Goal: Information Seeking & Learning: Learn about a topic

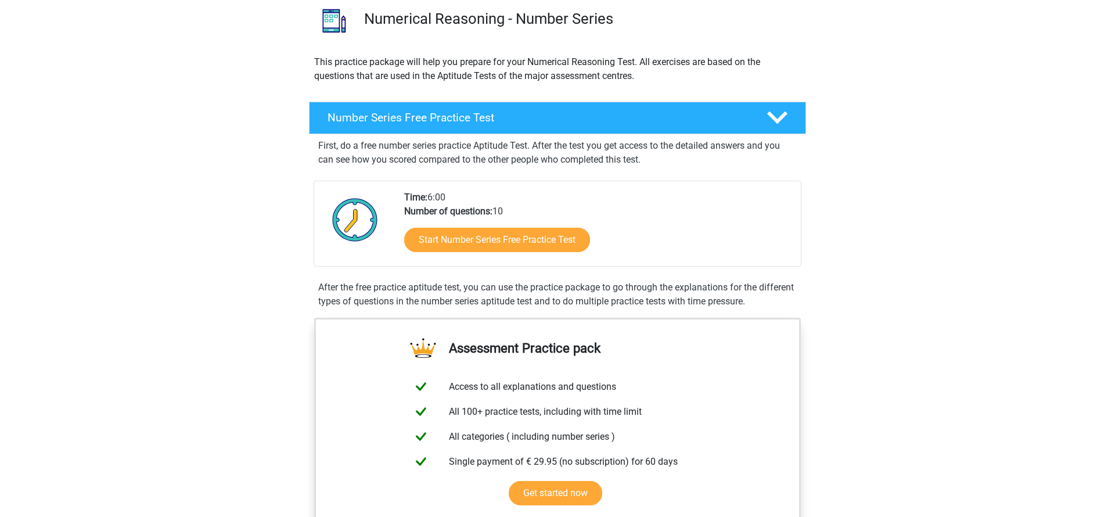
scroll to position [113, 0]
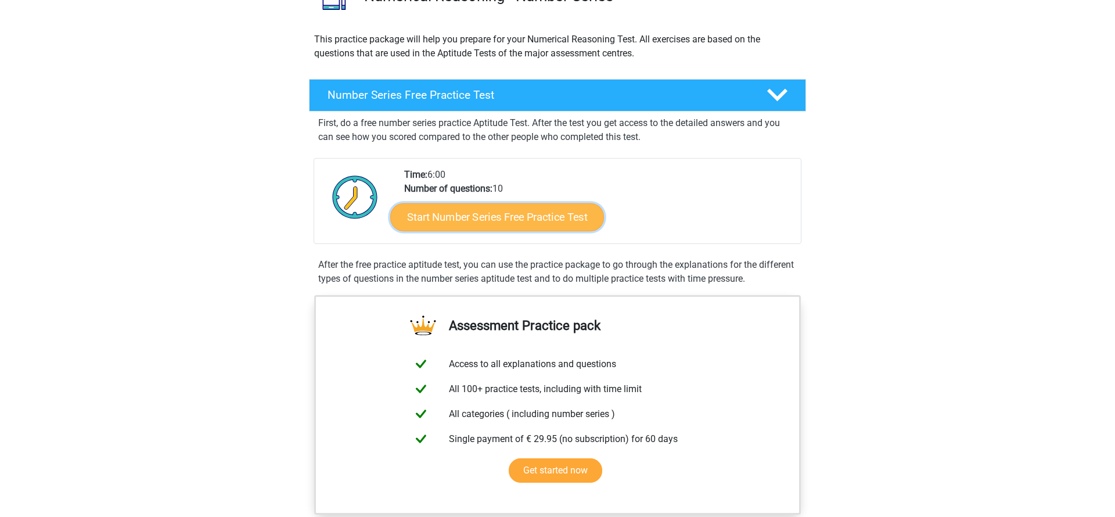
click at [514, 223] on link "Start Number Series Free Practice Test" at bounding box center [497, 217] width 214 height 28
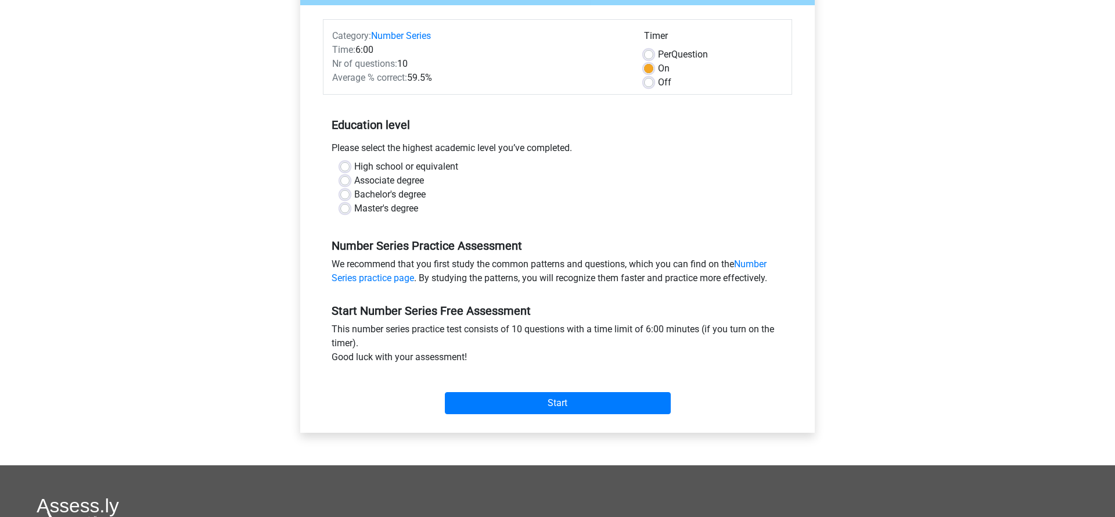
scroll to position [131, 0]
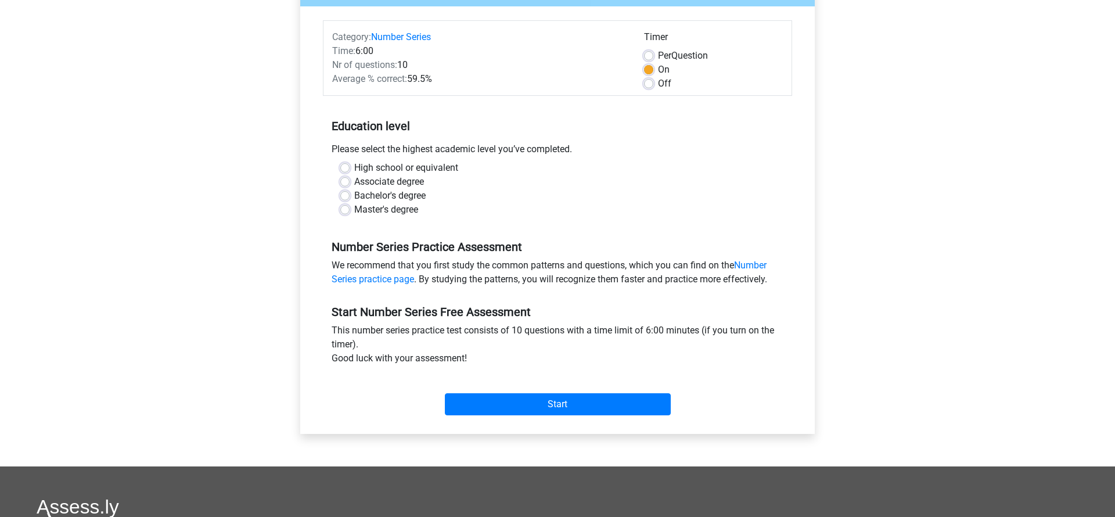
click at [354, 207] on label "Master's degree" at bounding box center [386, 210] width 64 height 14
click at [349, 207] on input "Master's degree" at bounding box center [344, 209] width 9 height 12
radio input "true"
click at [590, 399] on input "Start" at bounding box center [558, 404] width 226 height 22
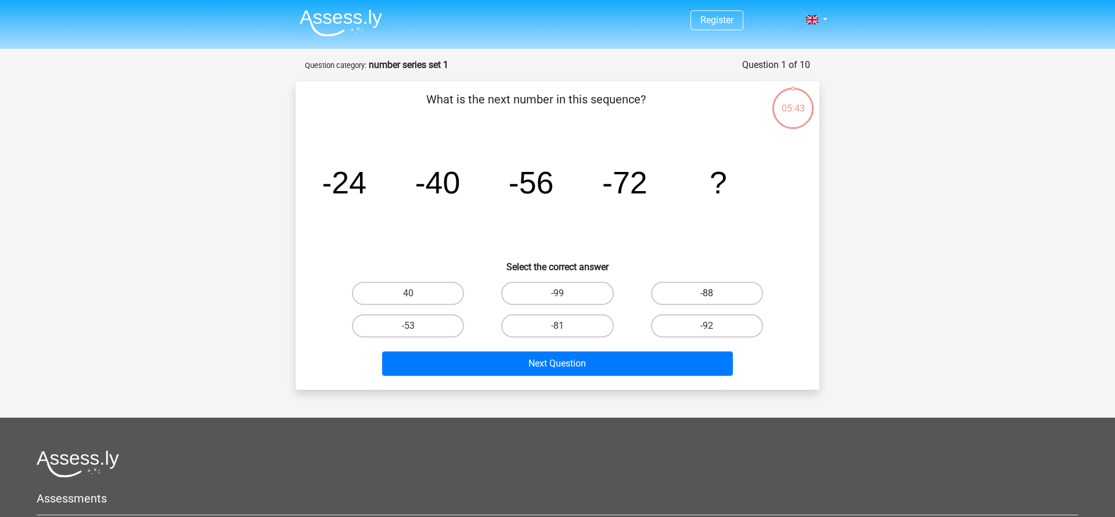
click at [705, 291] on label "-88" at bounding box center [707, 293] width 112 height 23
click at [707, 293] on input "-88" at bounding box center [711, 297] width 8 height 8
radio input "true"
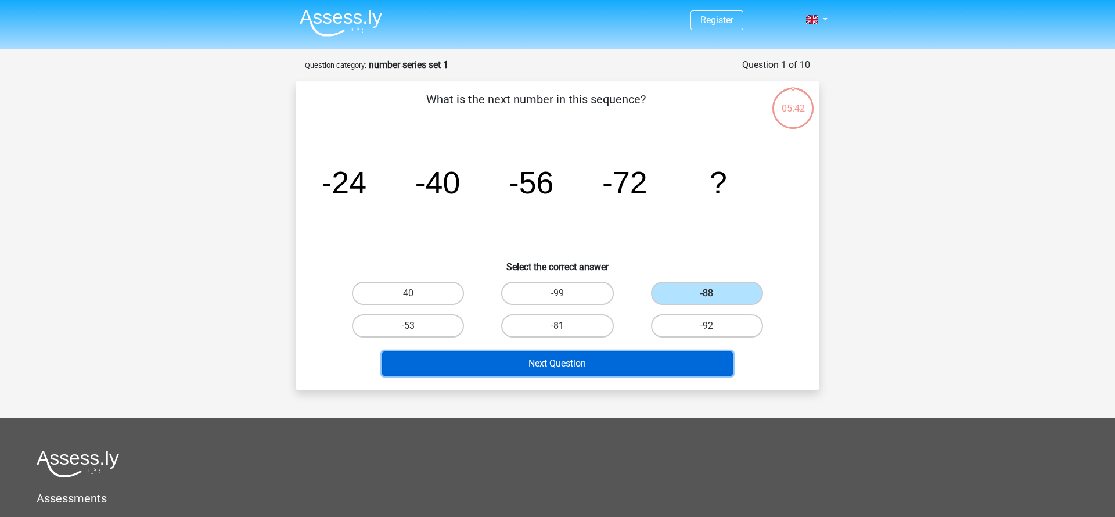
click at [675, 359] on button "Next Question" at bounding box center [557, 363] width 351 height 24
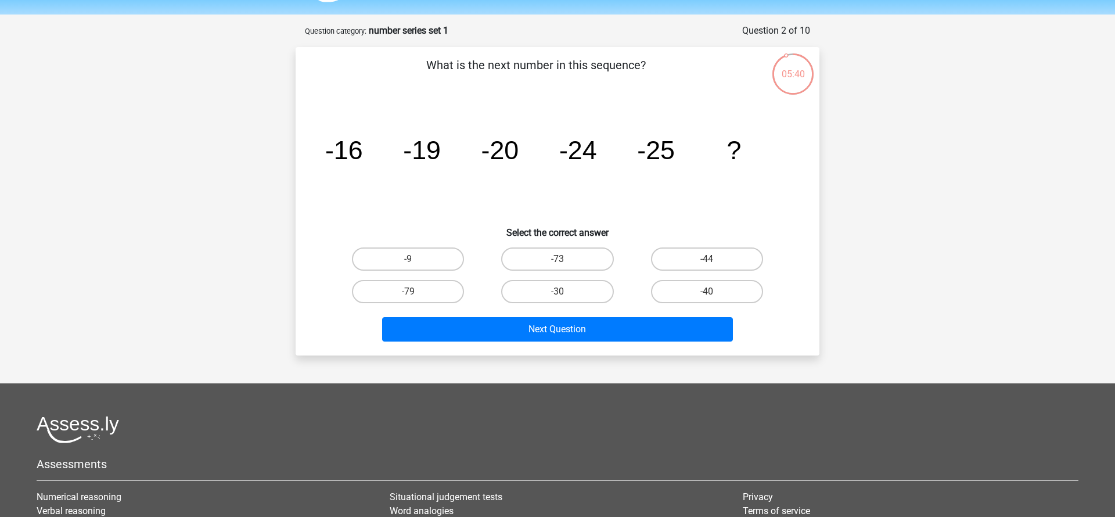
scroll to position [33, 0]
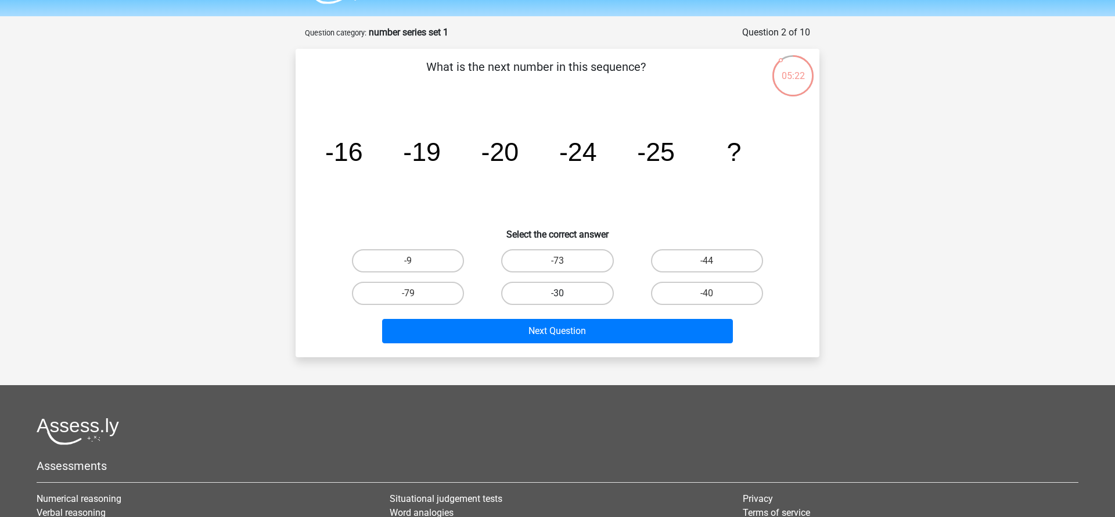
click at [590, 300] on label "-30" at bounding box center [557, 293] width 112 height 23
click at [565, 300] on input "-30" at bounding box center [561, 297] width 8 height 8
radio input "true"
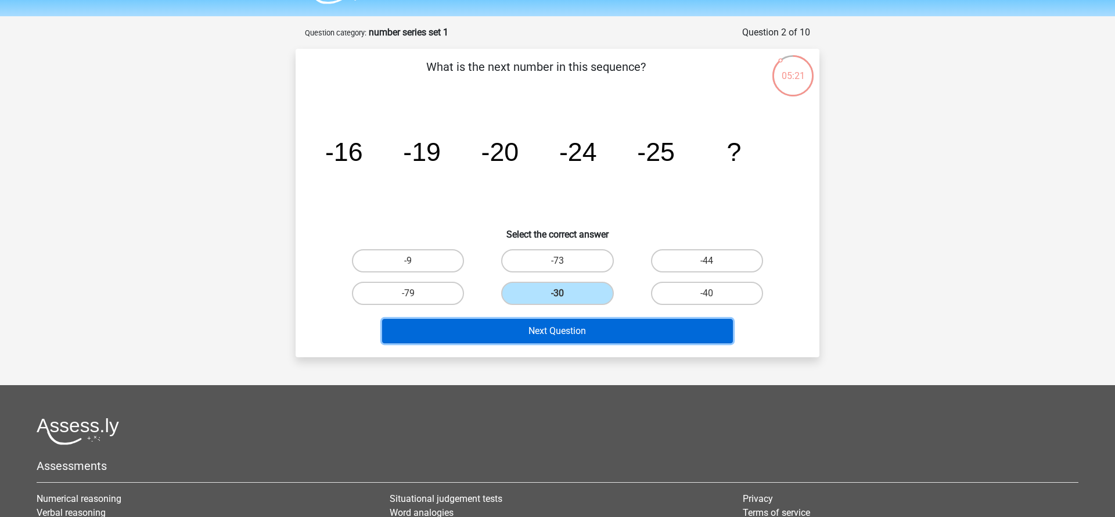
click at [612, 332] on button "Next Question" at bounding box center [557, 331] width 351 height 24
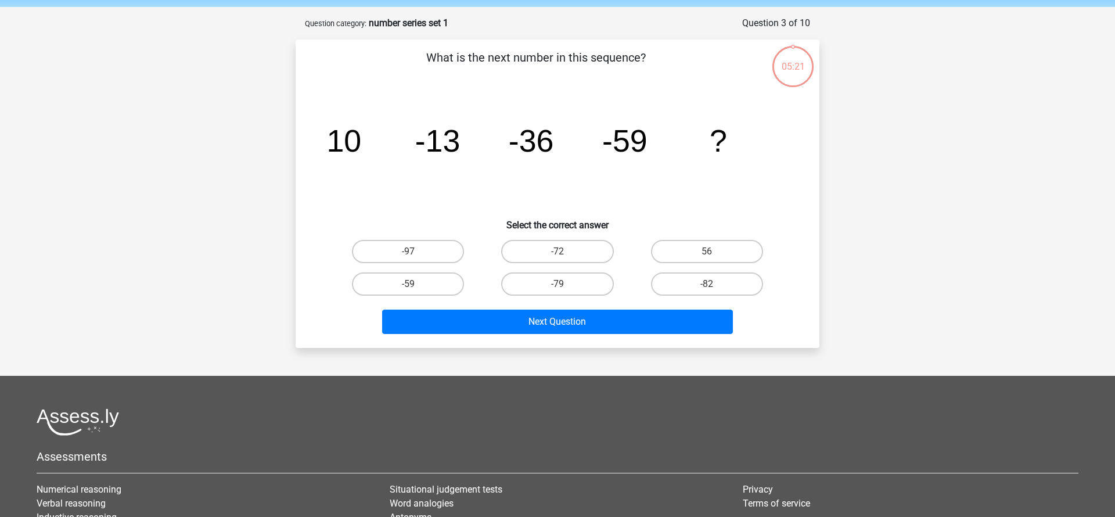
scroll to position [58, 0]
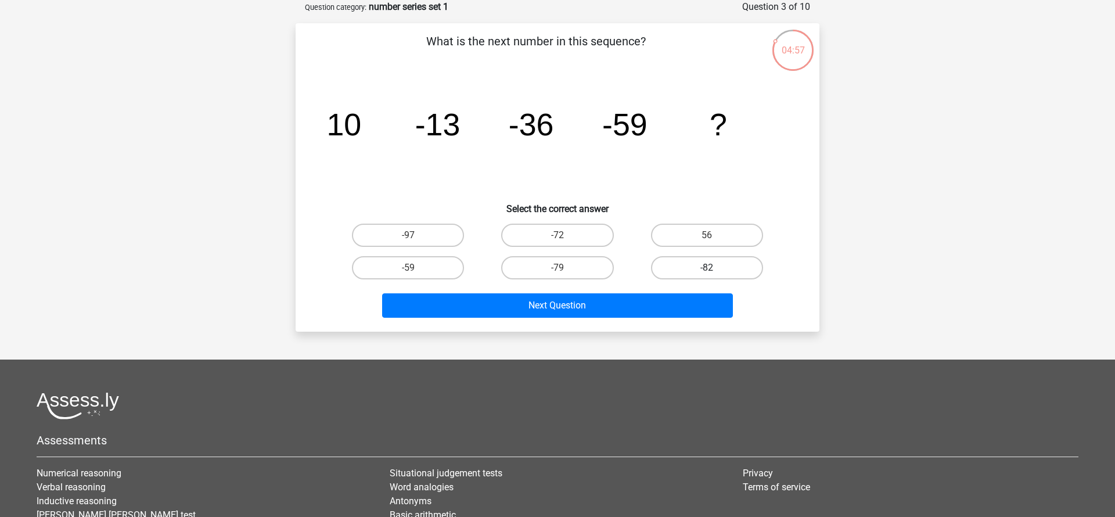
click at [720, 278] on label "-82" at bounding box center [707, 267] width 112 height 23
click at [714, 275] on input "-82" at bounding box center [711, 272] width 8 height 8
radio input "true"
click at [723, 268] on label "-82" at bounding box center [707, 267] width 112 height 23
click at [714, 268] on input "-82" at bounding box center [711, 272] width 8 height 8
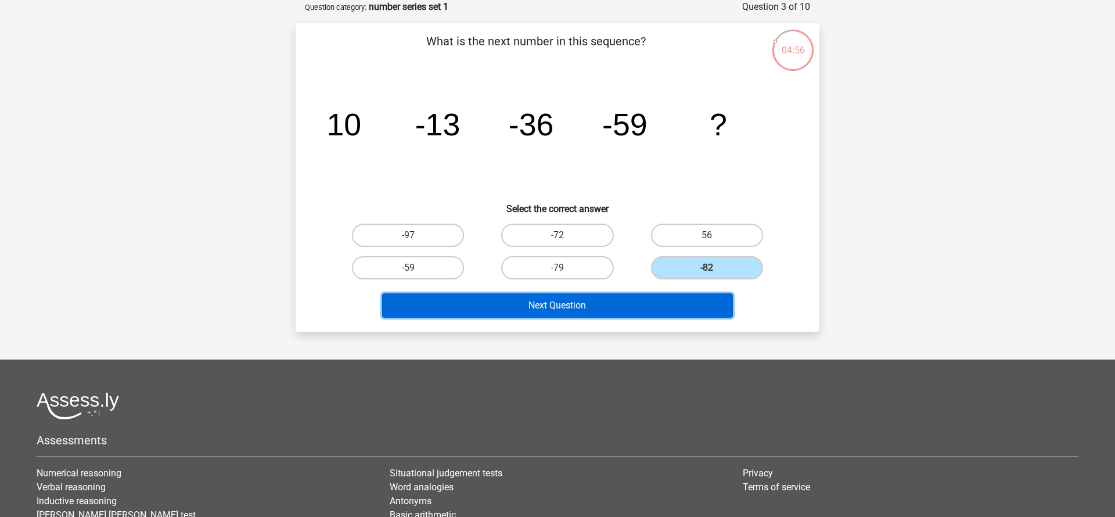
click at [696, 305] on button "Next Question" at bounding box center [557, 305] width 351 height 24
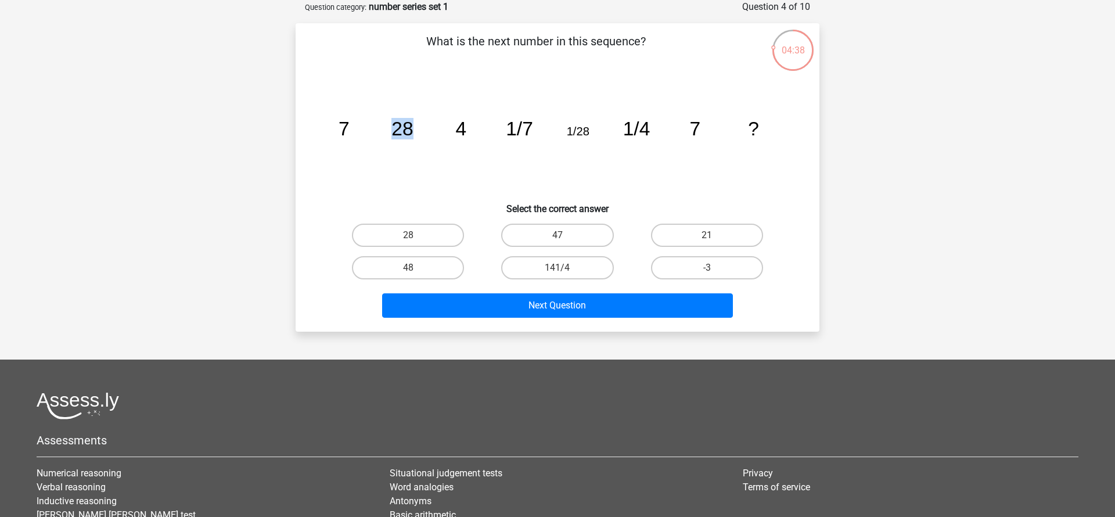
drag, startPoint x: 398, startPoint y: 130, endPoint x: 412, endPoint y: 131, distance: 13.4
click at [412, 131] on tspan "28" at bounding box center [401, 128] width 21 height 21
click at [437, 135] on icon "image/svg+xml 7 28 4 1/7 1/28 1/4 7 ?" at bounding box center [557, 135] width 468 height 117
drag, startPoint x: 393, startPoint y: 129, endPoint x: 469, endPoint y: 129, distance: 76.1
click at [469, 129] on icon "image/svg+xml 7 28 4 1/7 1/28 1/4 7 ?" at bounding box center [557, 135] width 468 height 117
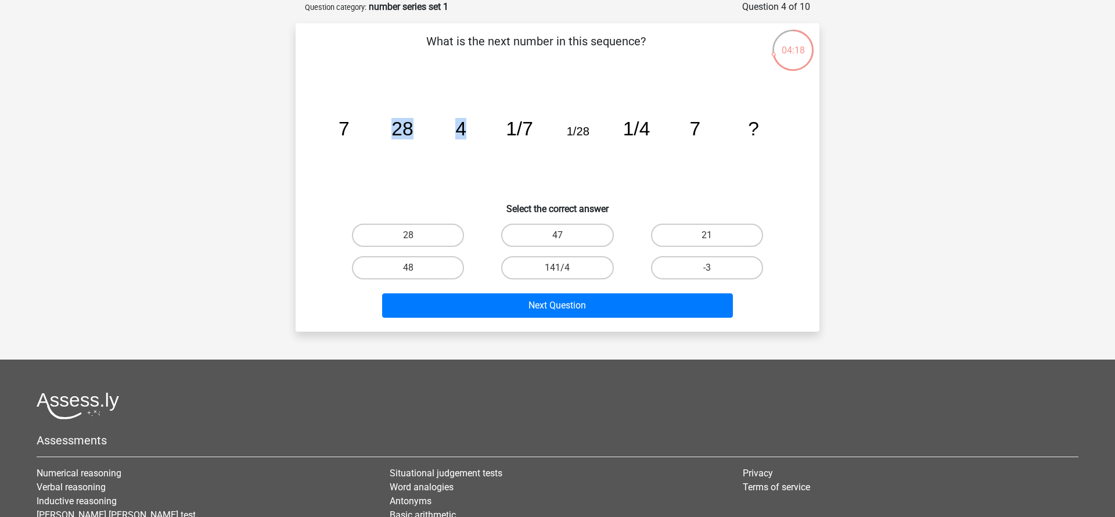
click at [469, 129] on icon "image/svg+xml 7 28 4 1/7 1/28 1/4 7 ?" at bounding box center [557, 135] width 468 height 117
drag, startPoint x: 344, startPoint y: 128, endPoint x: 416, endPoint y: 131, distance: 72.6
click at [416, 131] on icon "image/svg+xml 7 28 4 1/7 1/28 1/4 7 ?" at bounding box center [557, 135] width 468 height 117
drag, startPoint x: 394, startPoint y: 132, endPoint x: 430, endPoint y: 132, distance: 36.6
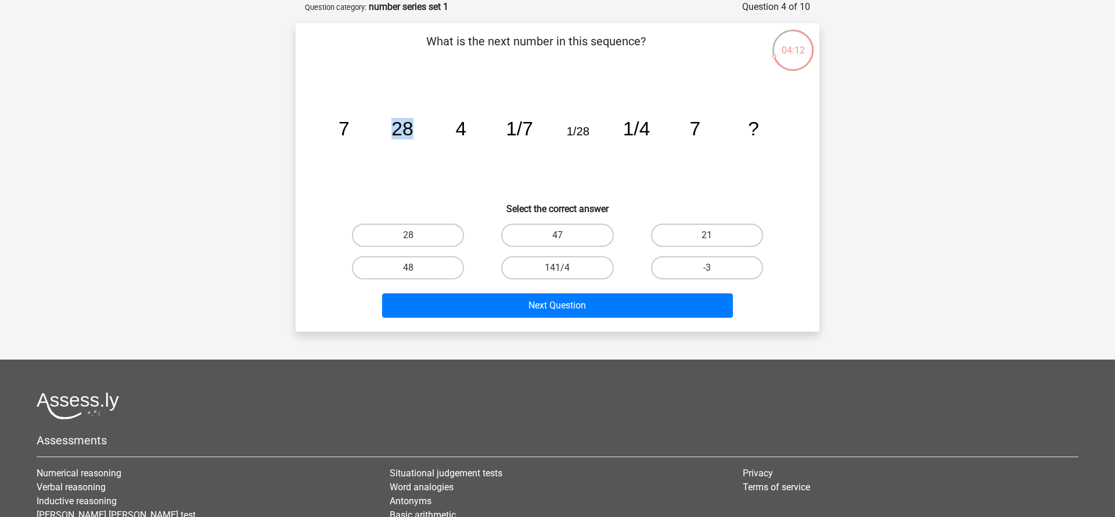
click at [430, 132] on icon "image/svg+xml 7 28 4 1/7 1/28 1/4 7 ?" at bounding box center [557, 135] width 468 height 117
drag, startPoint x: 456, startPoint y: 131, endPoint x: 468, endPoint y: 132, distance: 12.2
click at [468, 132] on icon "image/svg+xml 7 28 4 1/7 1/28 1/4 7 ?" at bounding box center [557, 135] width 468 height 117
drag, startPoint x: 508, startPoint y: 128, endPoint x: 669, endPoint y: 129, distance: 160.8
click at [669, 129] on icon "image/svg+xml 7 28 4 1/7 1/28 1/4 7 ?" at bounding box center [557, 135] width 468 height 117
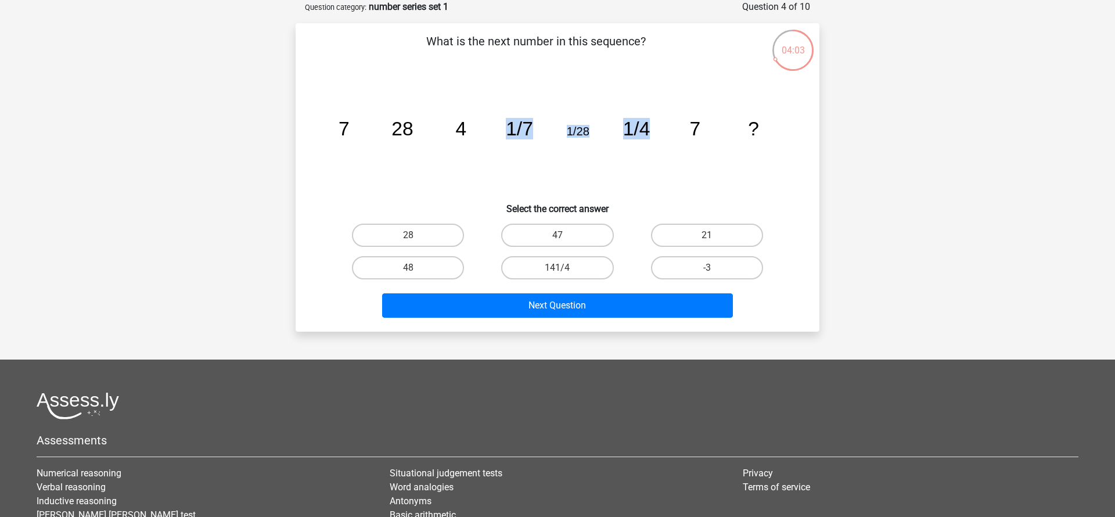
click at [582, 140] on icon "image/svg+xml 7 28 4 1/7 1/28 1/4 7 ?" at bounding box center [557, 135] width 468 height 117
drag, startPoint x: 520, startPoint y: 133, endPoint x: 588, endPoint y: 135, distance: 68.0
click at [588, 135] on g "7 28 4 1/7 1/28 1/4 7 ?" at bounding box center [549, 128] width 420 height 21
drag, startPoint x: 621, startPoint y: 128, endPoint x: 653, endPoint y: 129, distance: 32.5
click at [653, 129] on icon "image/svg+xml 7 28 4 1/7 1/28 1/4 7 ?" at bounding box center [557, 135] width 468 height 117
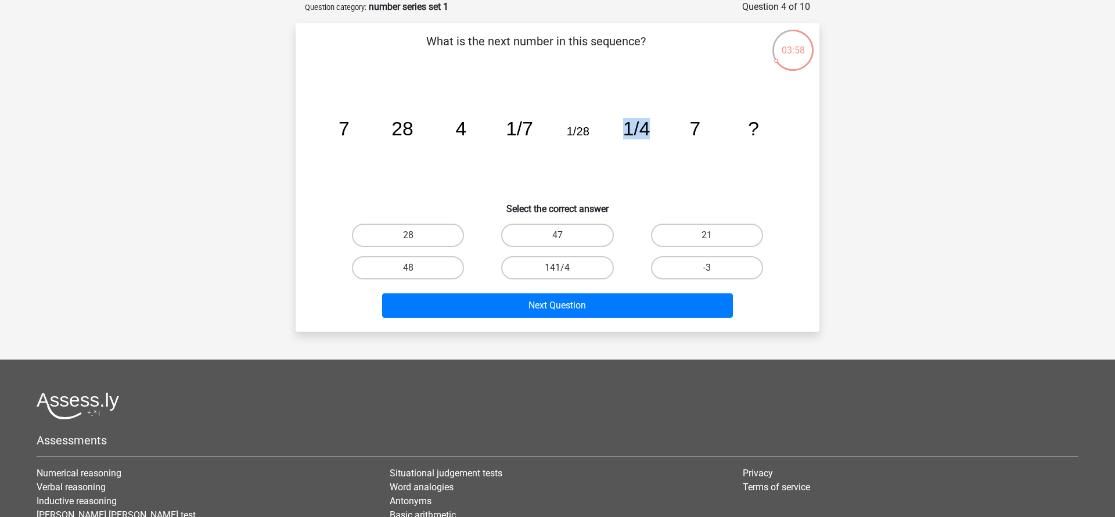
click at [563, 142] on icon "image/svg+xml 7 28 4 1/7 1/28 1/4 7 ?" at bounding box center [557, 135] width 468 height 117
click at [417, 233] on label "28" at bounding box center [408, 235] width 112 height 23
click at [416, 235] on input "28" at bounding box center [412, 239] width 8 height 8
radio input "true"
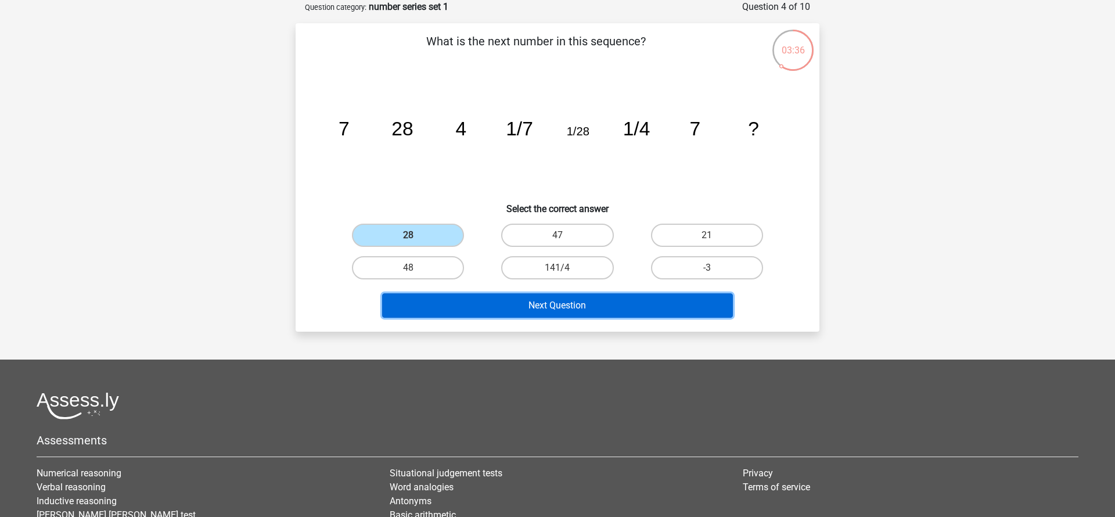
click at [595, 303] on button "Next Question" at bounding box center [557, 305] width 351 height 24
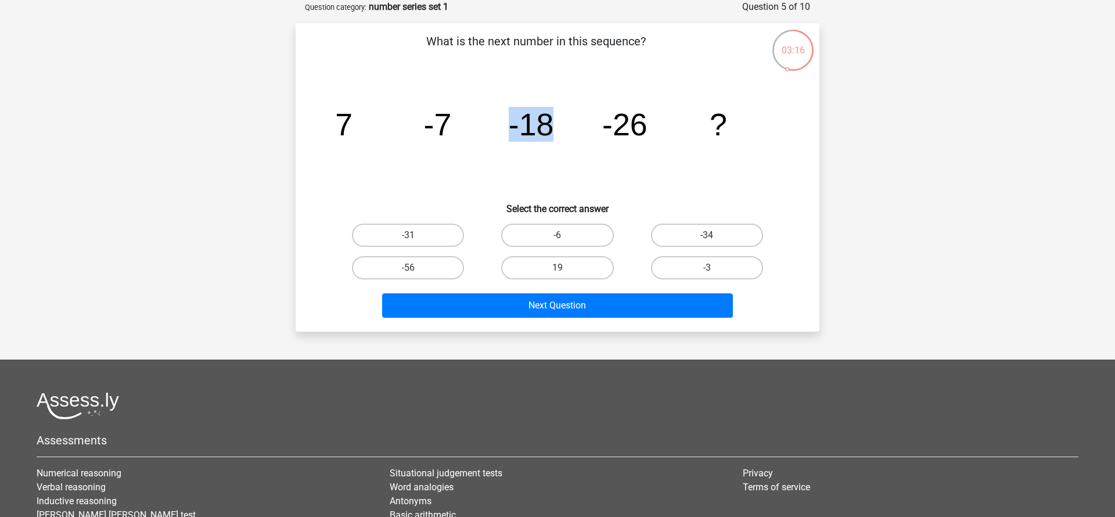
drag, startPoint x: 509, startPoint y: 128, endPoint x: 553, endPoint y: 128, distance: 44.7
click at [553, 128] on icon "image/svg+xml 7 -7 -18 -26 ?" at bounding box center [557, 135] width 468 height 117
click at [560, 128] on icon "image/svg+xml 7 -7 -18 -26 ?" at bounding box center [557, 135] width 468 height 117
drag, startPoint x: 426, startPoint y: 128, endPoint x: 452, endPoint y: 128, distance: 26.1
click at [452, 128] on icon "image/svg+xml 7 -7 -18 -26 ?" at bounding box center [557, 135] width 468 height 117
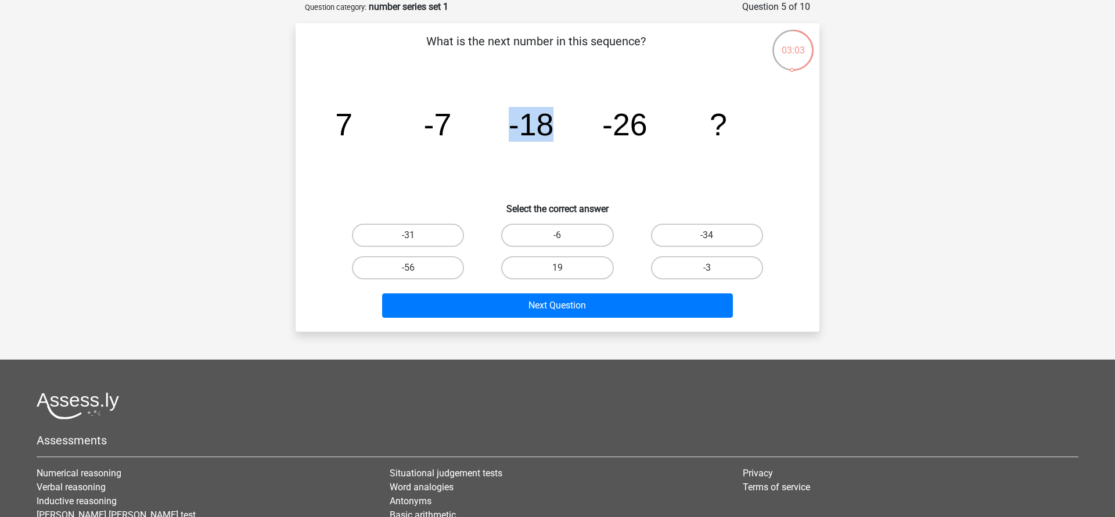
drag, startPoint x: 516, startPoint y: 125, endPoint x: 581, endPoint y: 127, distance: 65.0
click at [581, 127] on icon "image/svg+xml 7 -7 -18 -26 ?" at bounding box center [557, 135] width 468 height 117
click at [712, 237] on input "-34" at bounding box center [711, 239] width 8 height 8
radio input "true"
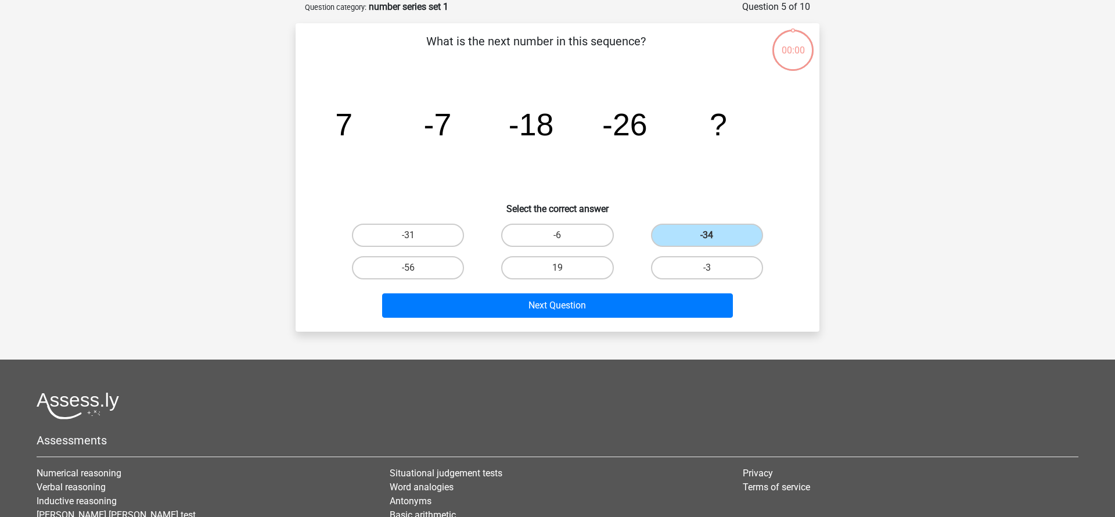
scroll to position [58, 0]
click at [707, 237] on input "-34" at bounding box center [711, 239] width 8 height 8
